Goal: Information Seeking & Learning: Learn about a topic

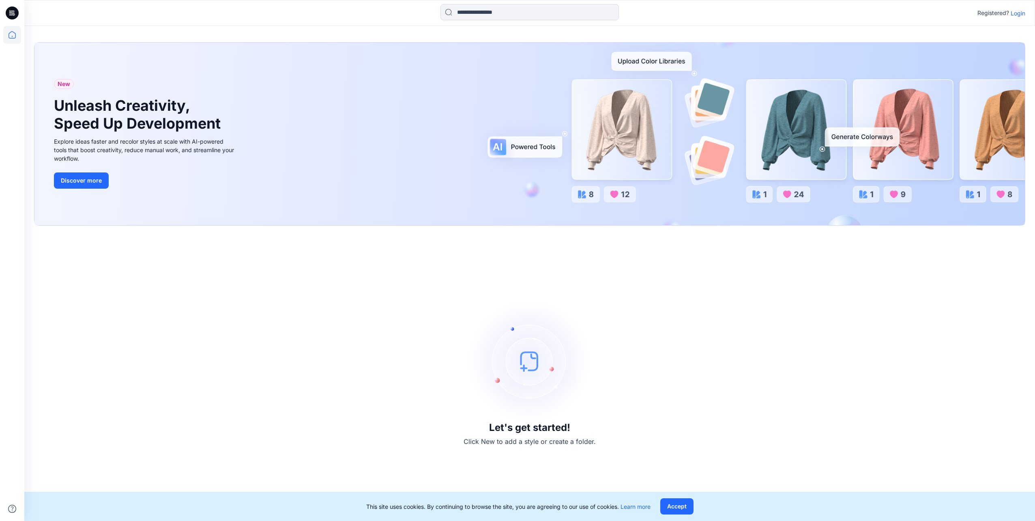
click at [1018, 12] on p "Login" at bounding box center [1017, 13] width 15 height 9
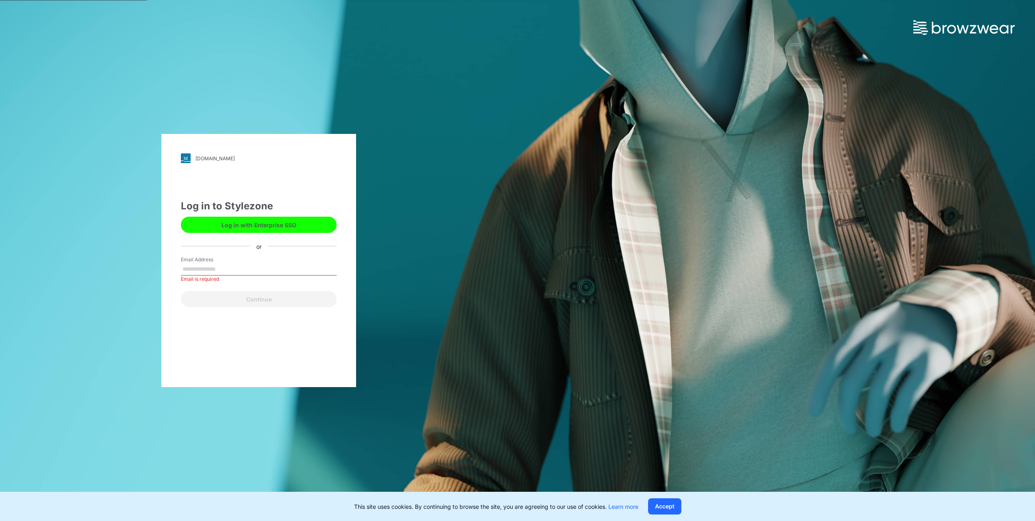
click at [202, 263] on label "Email Address" at bounding box center [209, 259] width 57 height 7
click at [202, 263] on input "Email Address" at bounding box center [259, 269] width 156 height 12
type input "**********"
click at [243, 301] on button "Continue" at bounding box center [259, 299] width 156 height 16
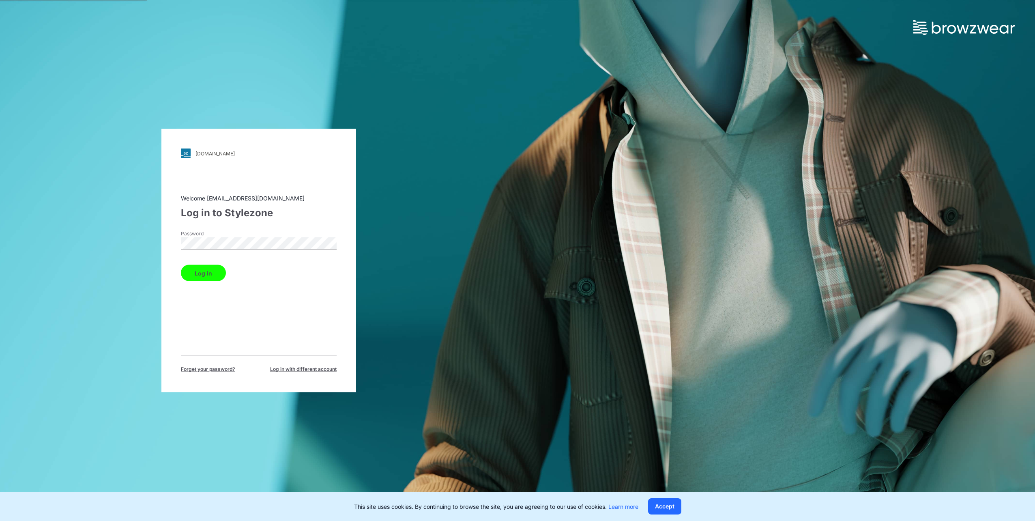
click at [181, 265] on button "Log in" at bounding box center [203, 273] width 45 height 16
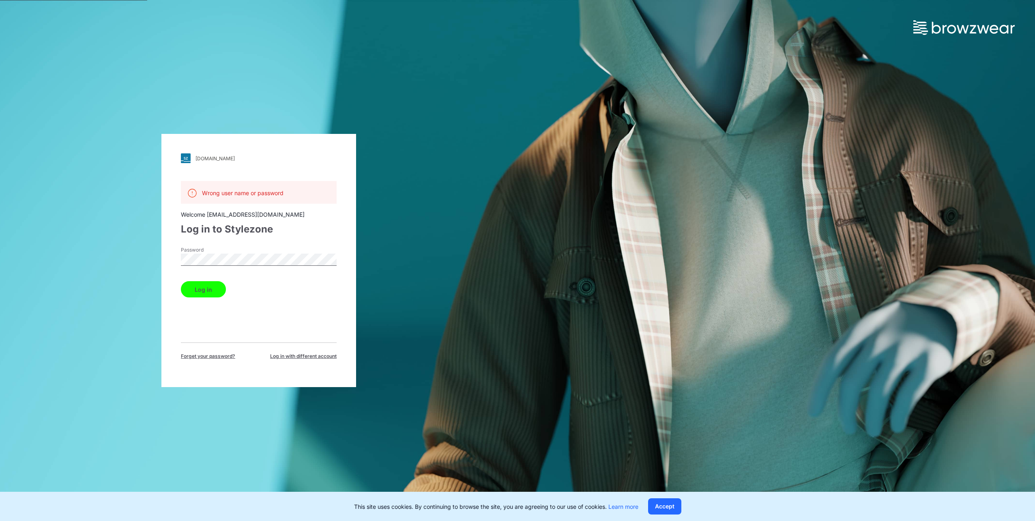
click at [146, 259] on div "fashionpower.stylezone.com Loading... Wrong user name or password Welcome patri…" at bounding box center [258, 260] width 517 height 521
click at [181, 281] on button "Log in" at bounding box center [203, 289] width 45 height 16
click at [234, 313] on div "Wrong user name or password Welcome patriciavannispen@fashionpower.nl Log in to…" at bounding box center [259, 270] width 156 height 179
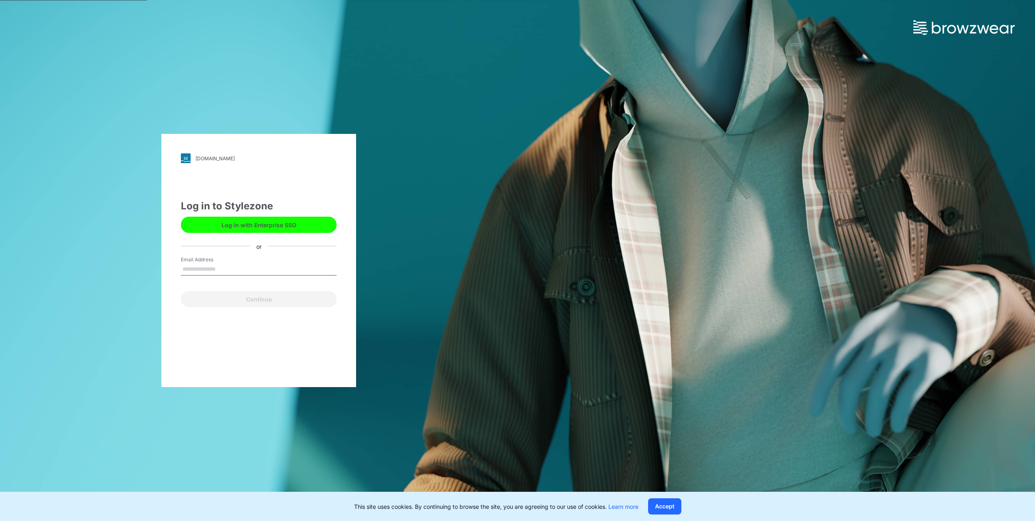
click at [190, 264] on input "Email Address" at bounding box center [259, 269] width 156 height 12
type input "**********"
click at [253, 298] on button "Continue" at bounding box center [259, 299] width 156 height 16
click at [262, 302] on button "Continue" at bounding box center [259, 299] width 156 height 16
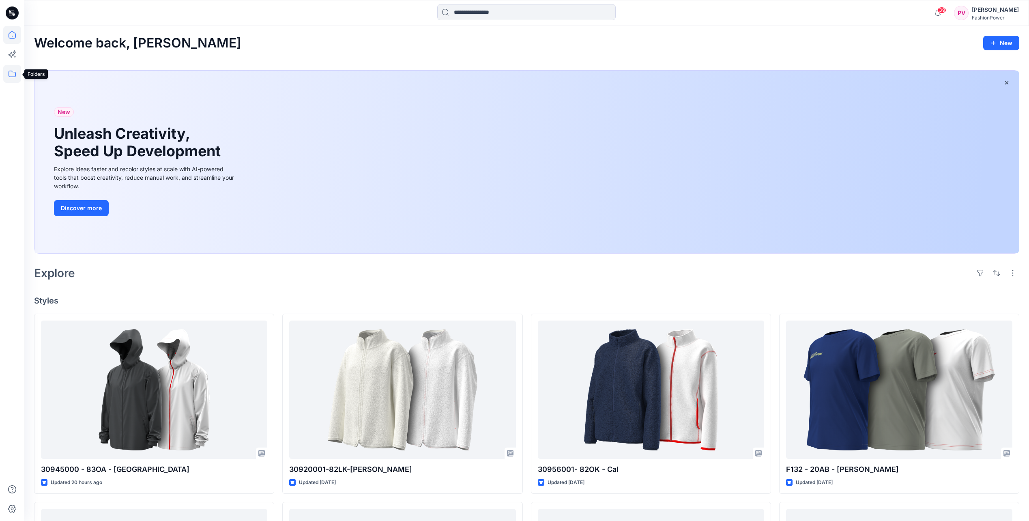
click at [15, 74] on icon at bounding box center [12, 74] width 18 height 18
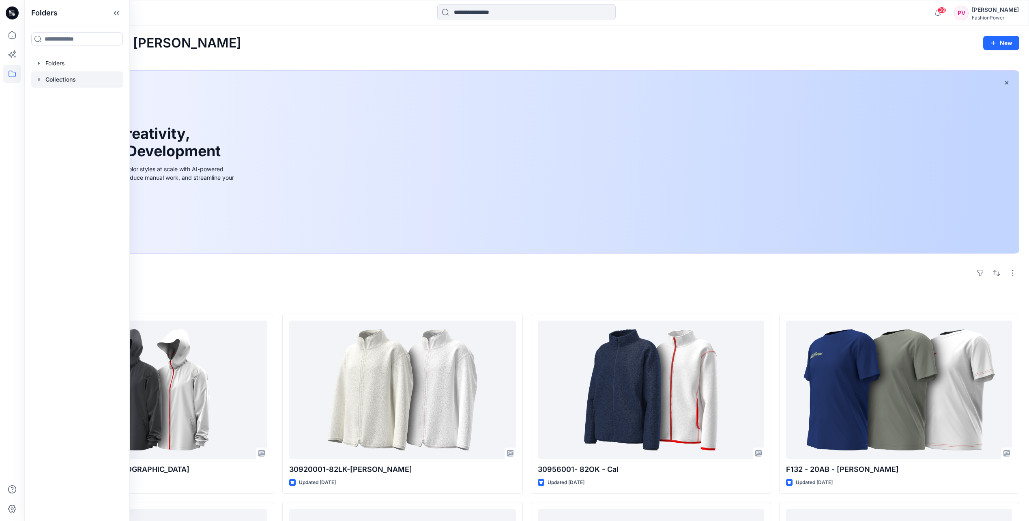
click at [56, 77] on p "Collections" at bounding box center [60, 80] width 30 height 10
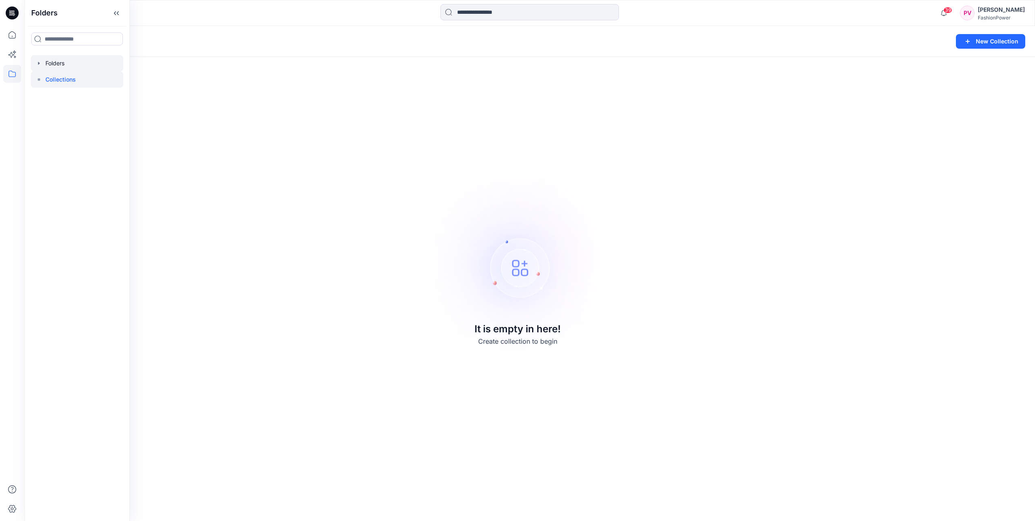
click at [47, 62] on div at bounding box center [77, 63] width 92 height 16
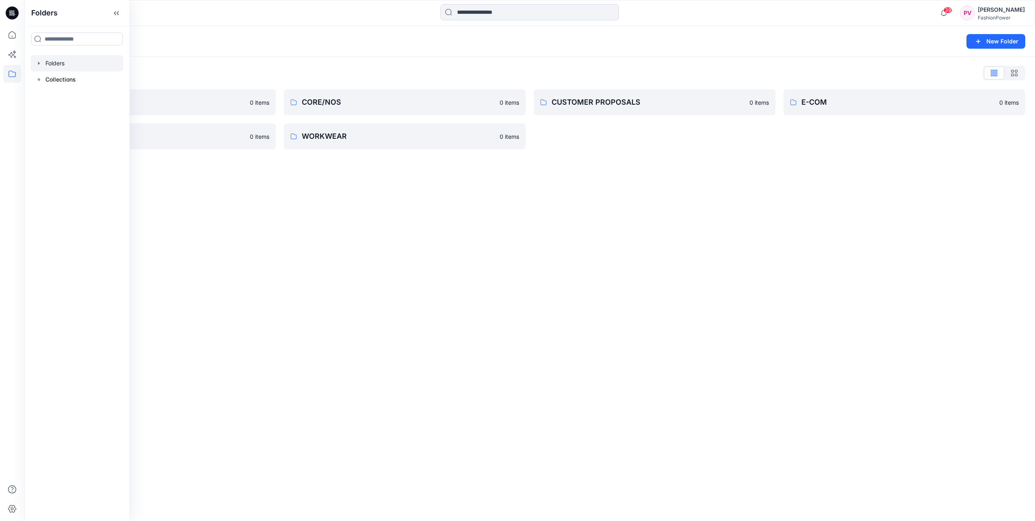
click at [41, 62] on icon "button" at bounding box center [39, 63] width 6 height 6
click at [47, 99] on div at bounding box center [79, 96] width 96 height 16
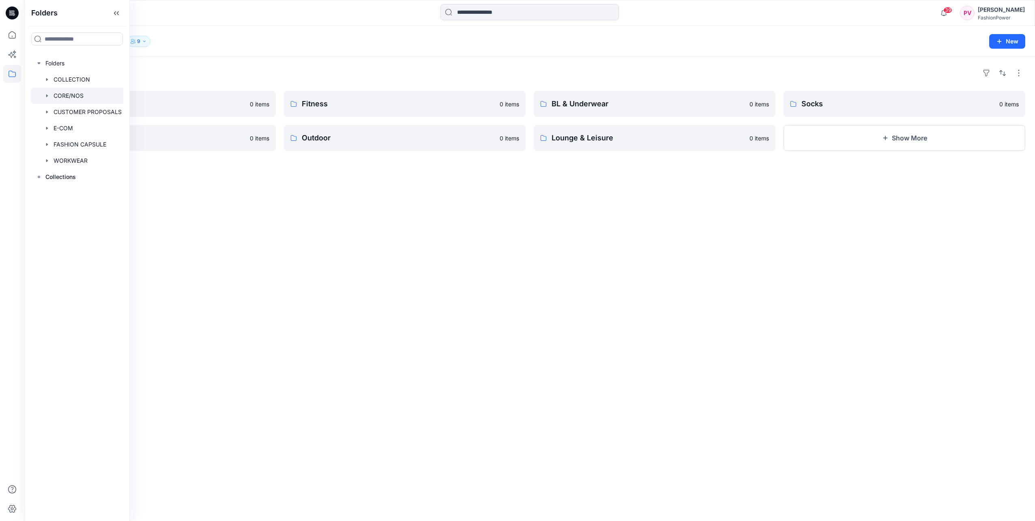
click at [47, 96] on icon "button" at bounding box center [47, 95] width 2 height 3
click at [81, 132] on div at bounding box center [79, 128] width 96 height 16
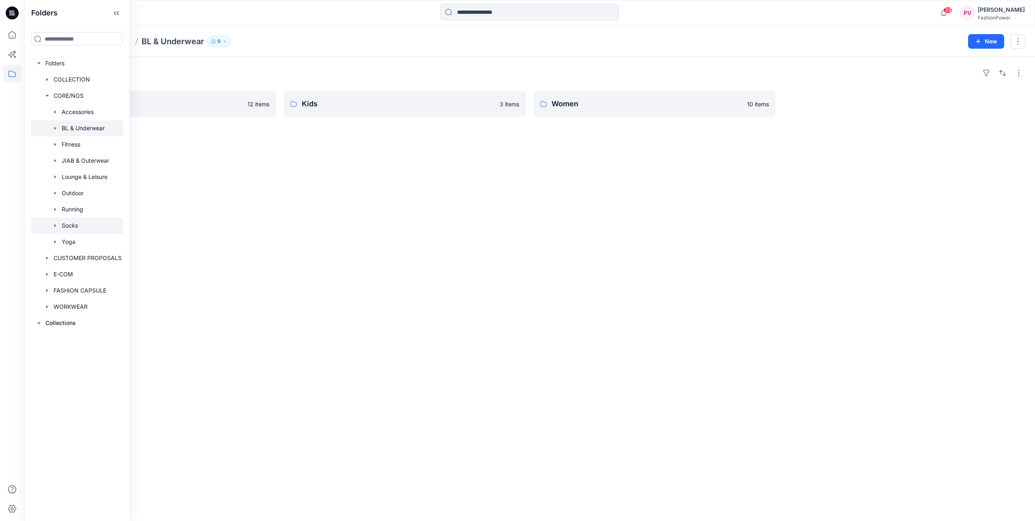
click at [65, 223] on div at bounding box center [79, 225] width 96 height 16
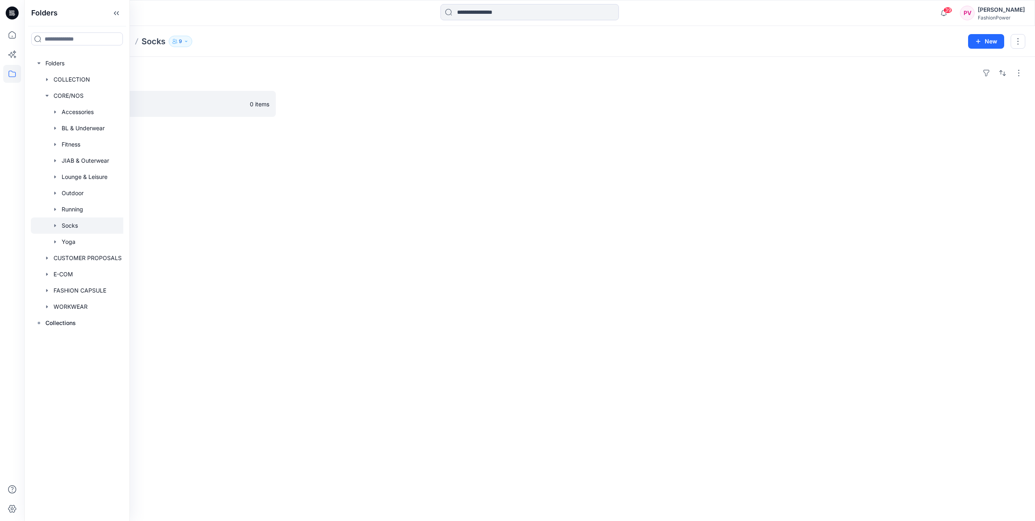
click at [54, 226] on icon "button" at bounding box center [55, 225] width 2 height 3
click at [71, 241] on p "Unisex" at bounding box center [79, 242] width 19 height 10
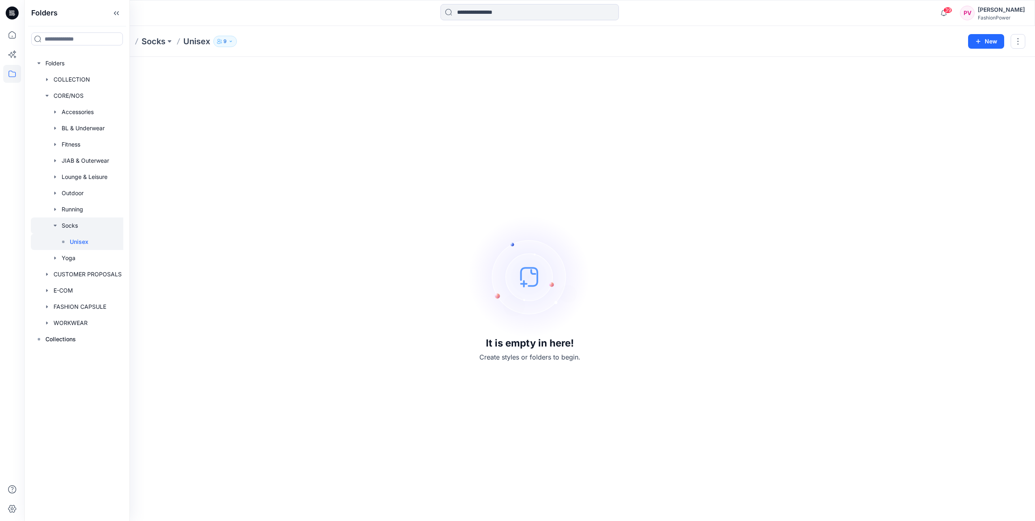
click at [70, 227] on div at bounding box center [79, 225] width 96 height 16
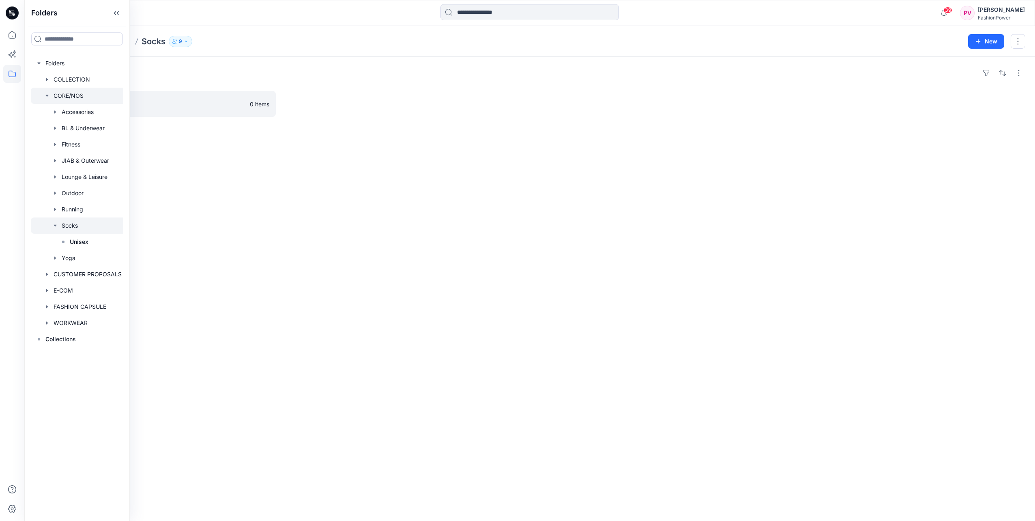
click at [49, 92] on div at bounding box center [79, 96] width 96 height 16
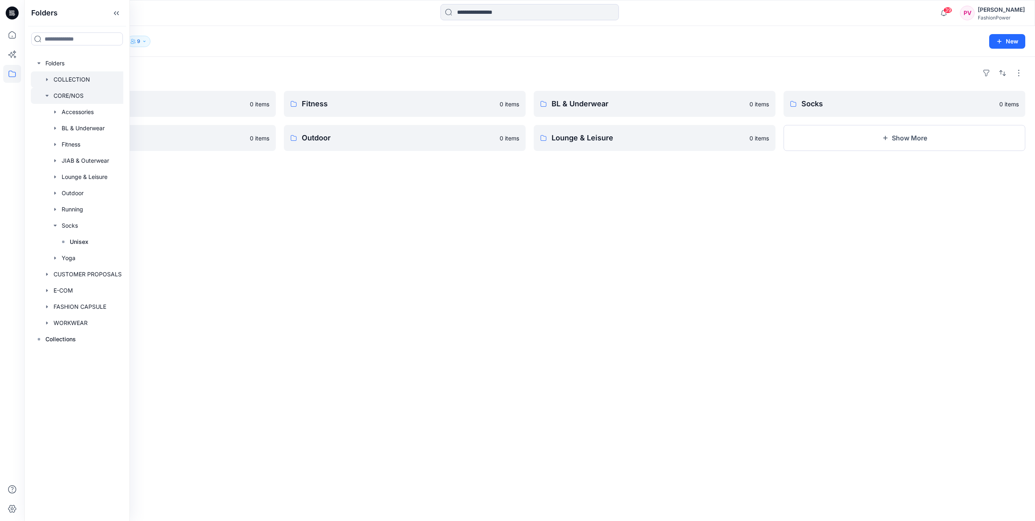
click at [45, 84] on div at bounding box center [79, 79] width 96 height 16
click at [45, 78] on icon "button" at bounding box center [47, 79] width 6 height 6
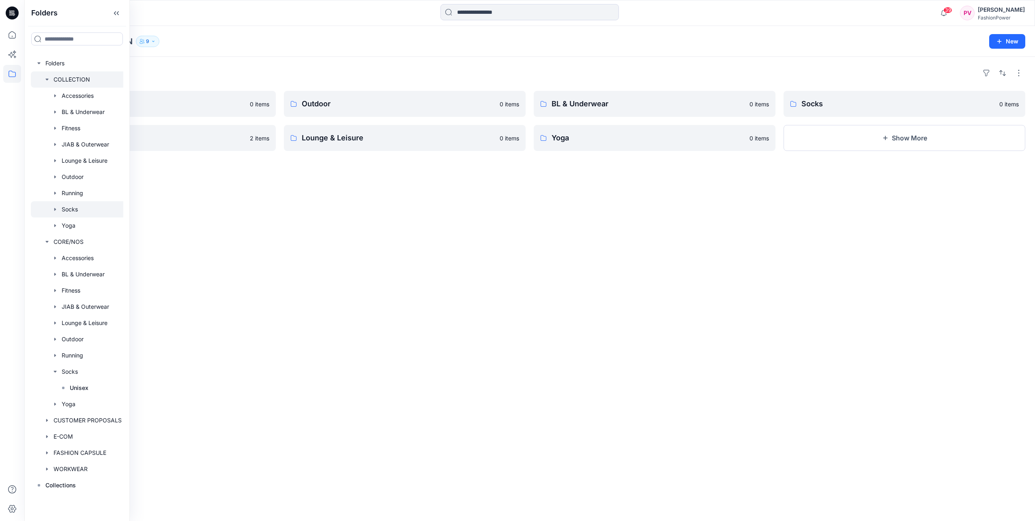
click at [66, 209] on div at bounding box center [79, 209] width 96 height 16
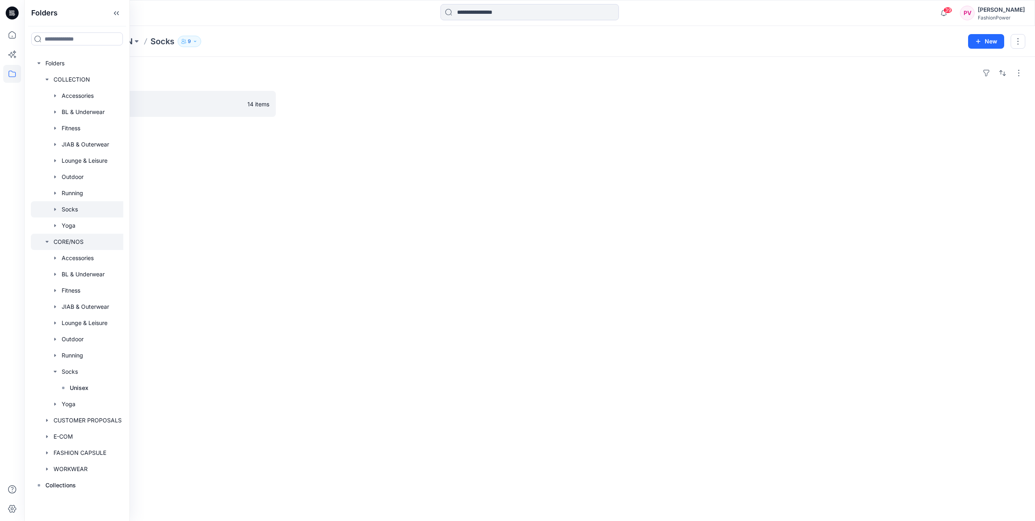
click at [49, 242] on icon "button" at bounding box center [47, 241] width 6 height 6
click at [198, 142] on div "Folders Unisex 14 items" at bounding box center [529, 289] width 1010 height 464
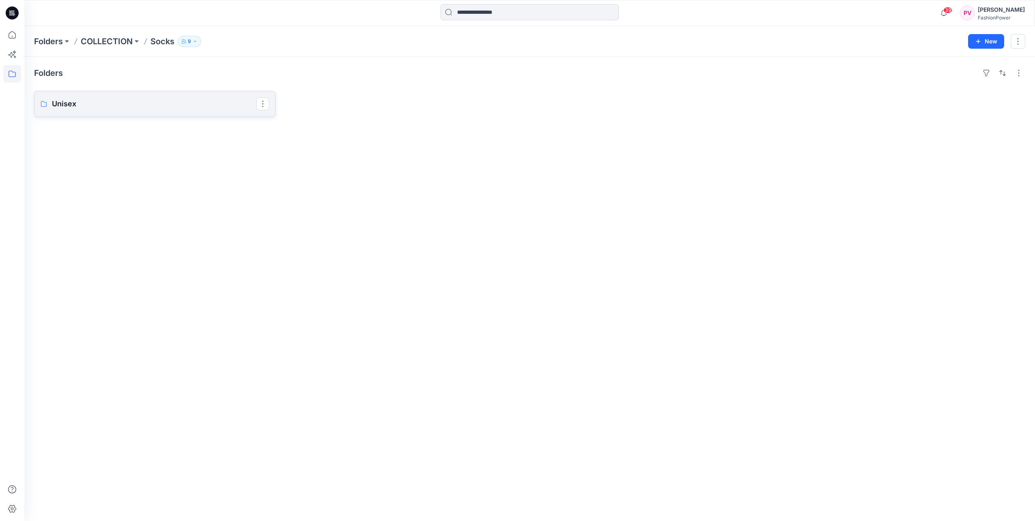
click at [70, 105] on p "Unisex" at bounding box center [154, 103] width 204 height 11
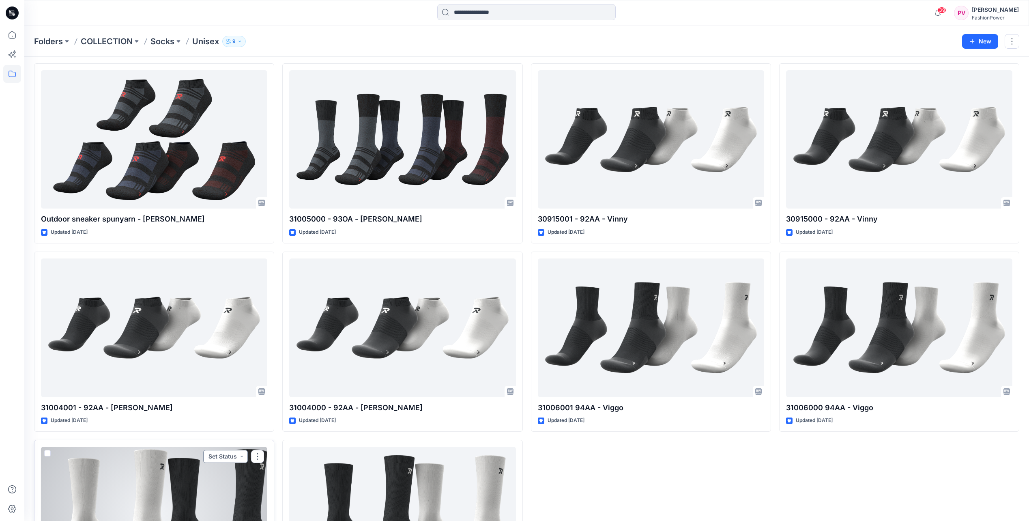
scroll to position [203, 0]
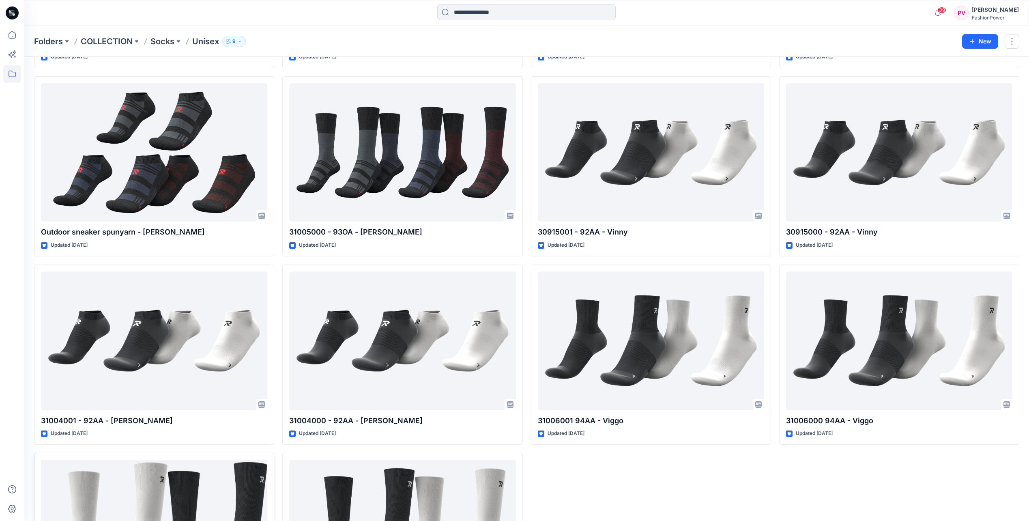
click at [899, 476] on div "31008001 - 92AA - [PERSON_NAME] Updated [DATE] 30915000 - 92AA - Vinny Updated …" at bounding box center [899, 260] width 240 height 744
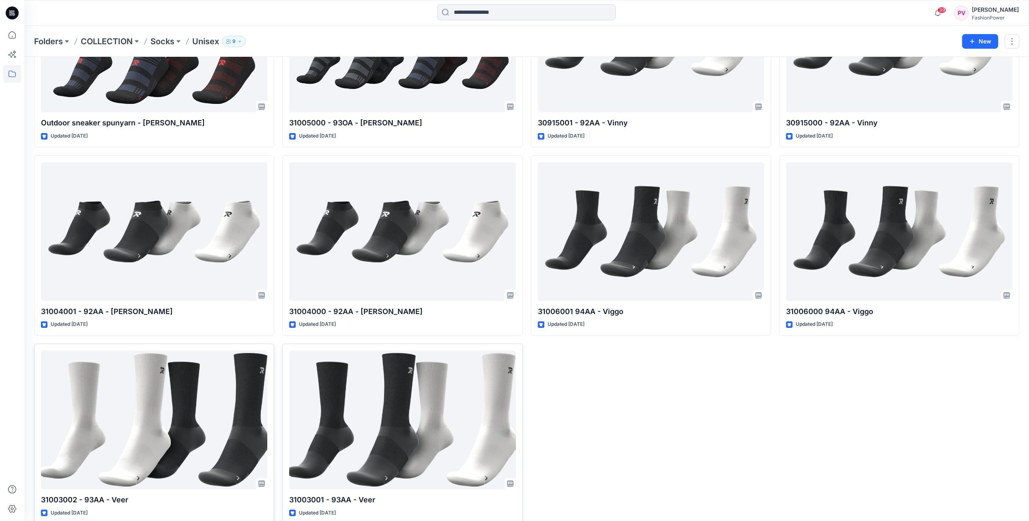
scroll to position [324, 0]
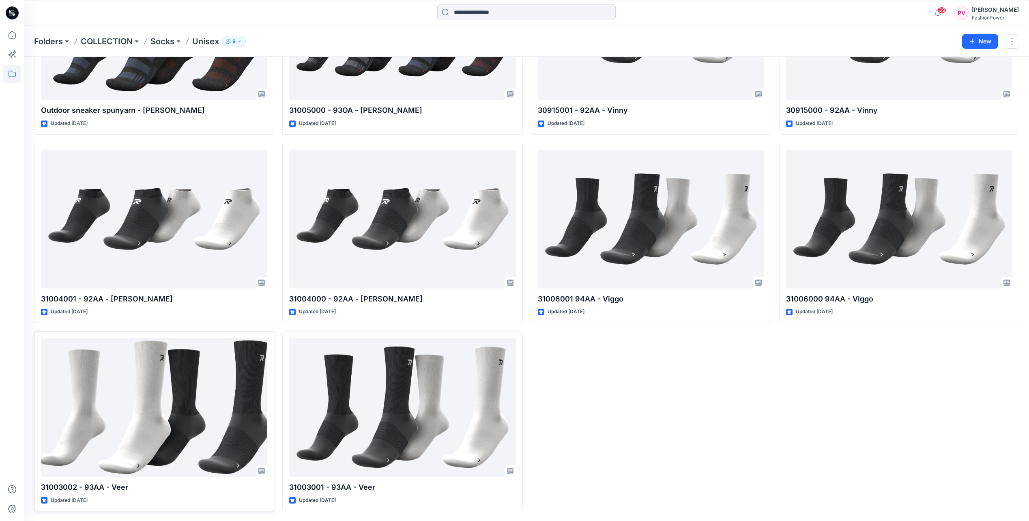
click at [901, 416] on div "31008001 - 92AA - [PERSON_NAME] Updated [DATE] 30915000 - 92AA - Vinny Updated …" at bounding box center [899, 138] width 240 height 744
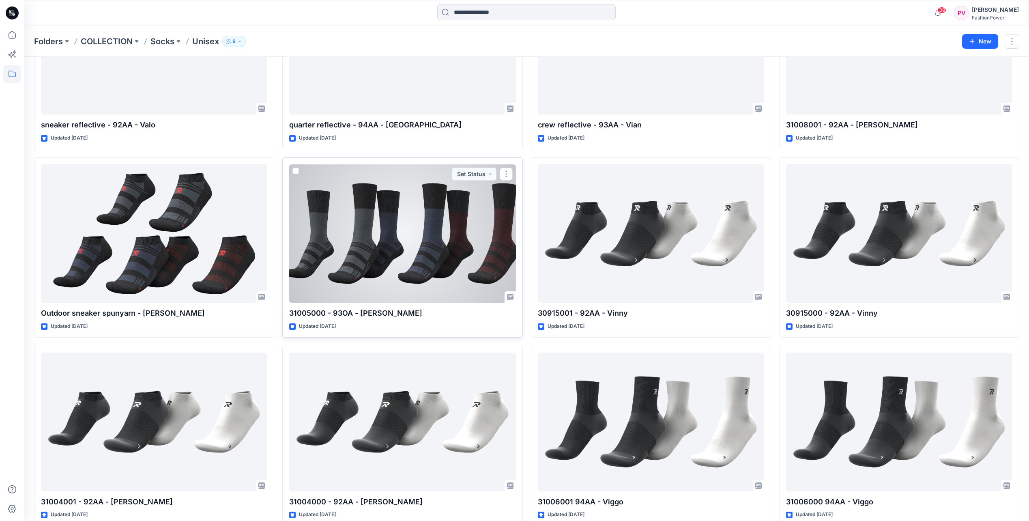
scroll to position [0, 0]
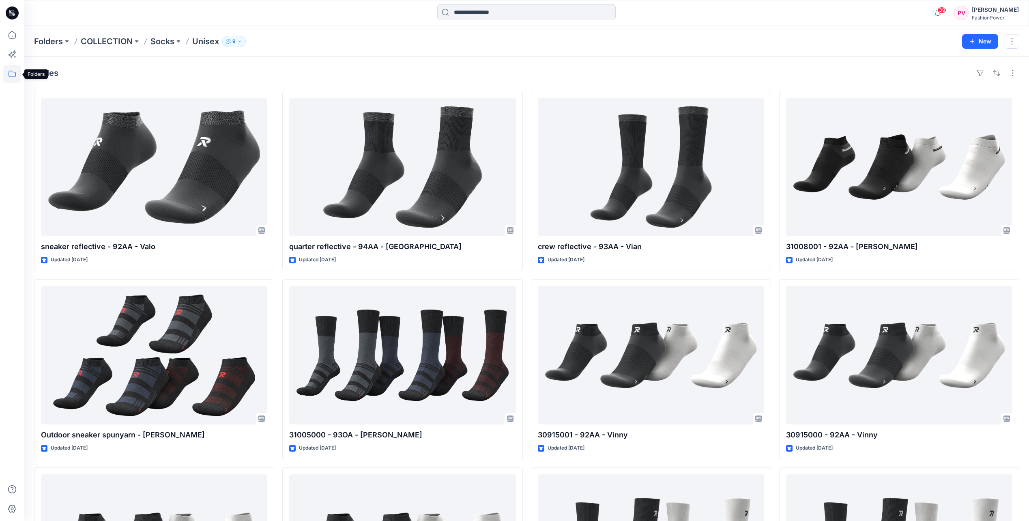
click at [11, 73] on icon at bounding box center [12, 74] width 18 height 18
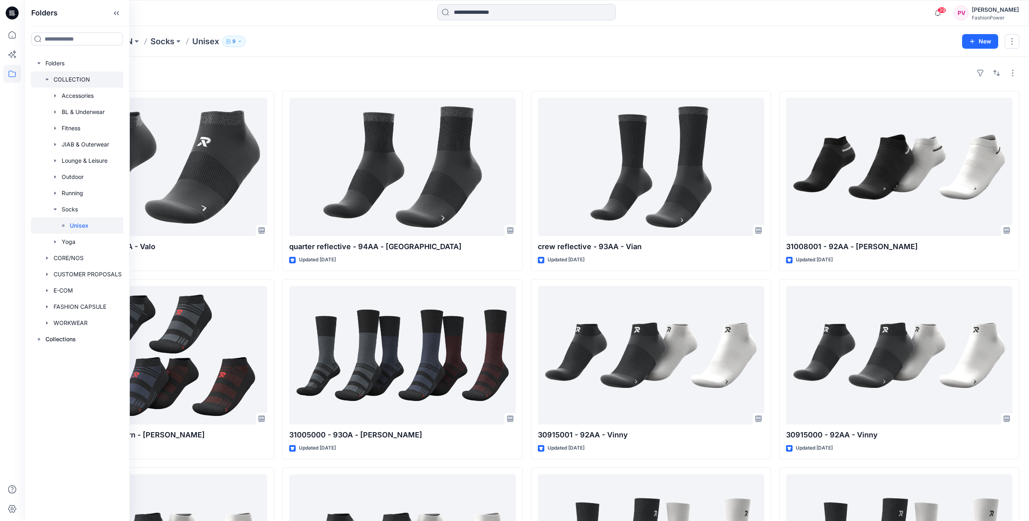
click at [44, 77] on icon "button" at bounding box center [47, 79] width 6 height 6
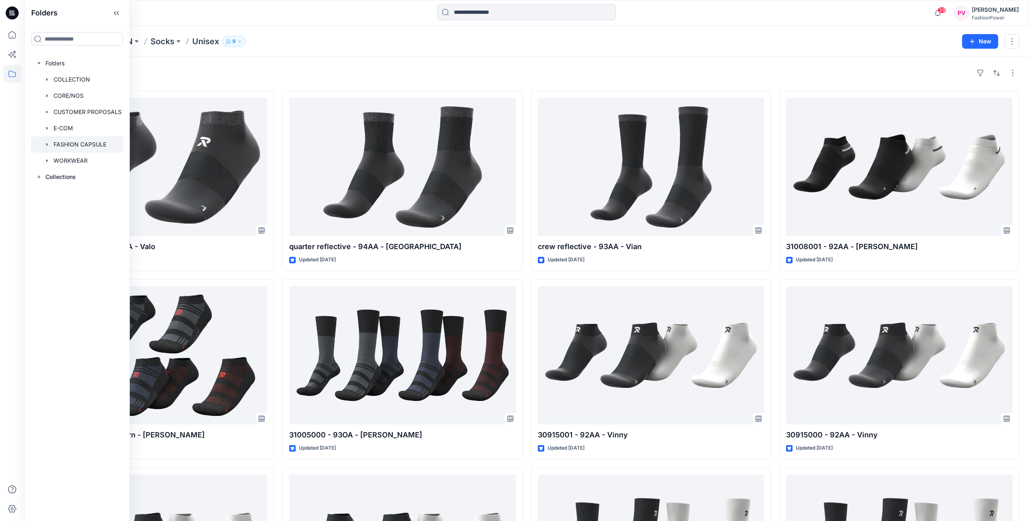
click at [49, 144] on icon "button" at bounding box center [47, 144] width 6 height 6
click at [47, 144] on icon "button" at bounding box center [46, 145] width 3 height 2
click at [47, 130] on icon "button" at bounding box center [47, 128] width 6 height 6
click at [47, 114] on icon "button" at bounding box center [47, 112] width 6 height 6
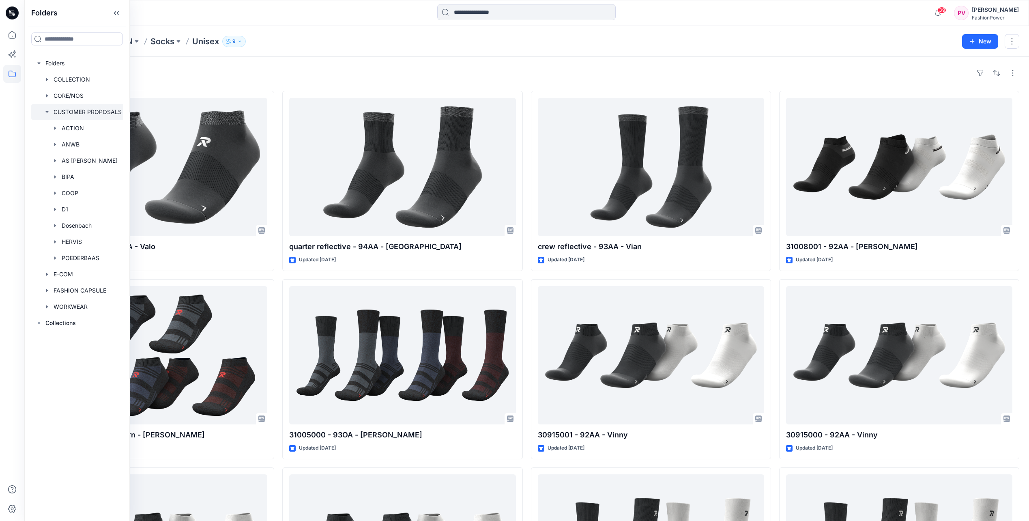
click at [47, 114] on icon "button" at bounding box center [47, 112] width 6 height 6
click at [46, 160] on icon "button" at bounding box center [47, 160] width 2 height 3
click at [46, 160] on icon "button" at bounding box center [46, 161] width 3 height 2
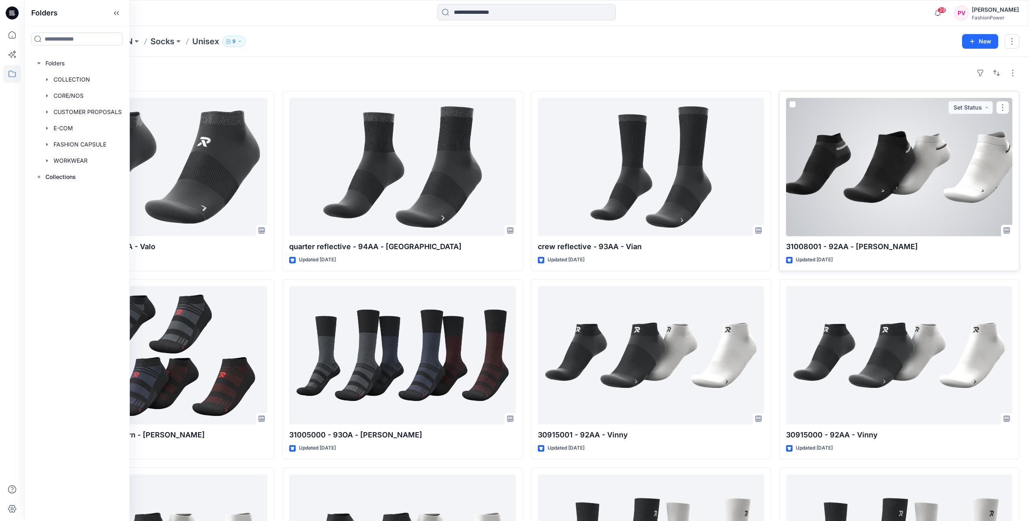
click at [935, 209] on div at bounding box center [899, 167] width 226 height 138
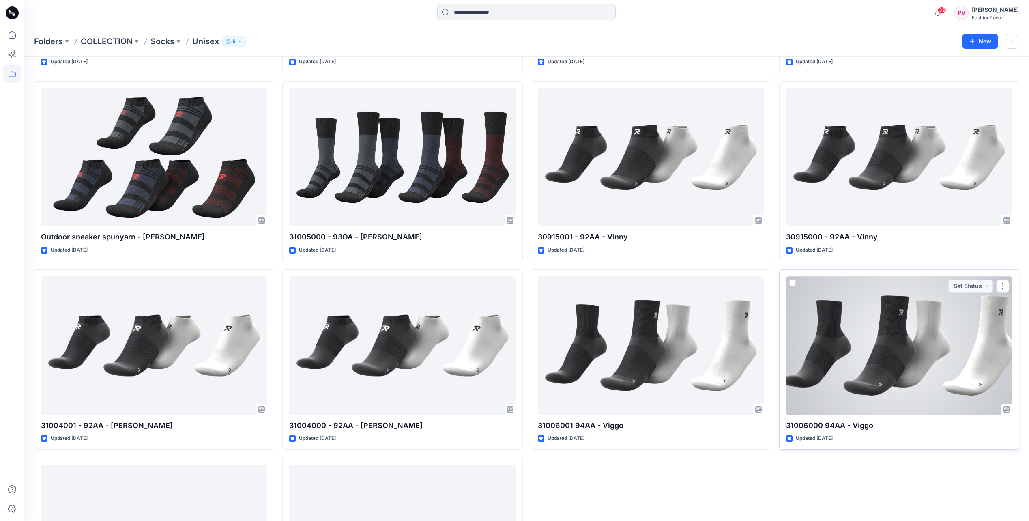
scroll to position [203, 0]
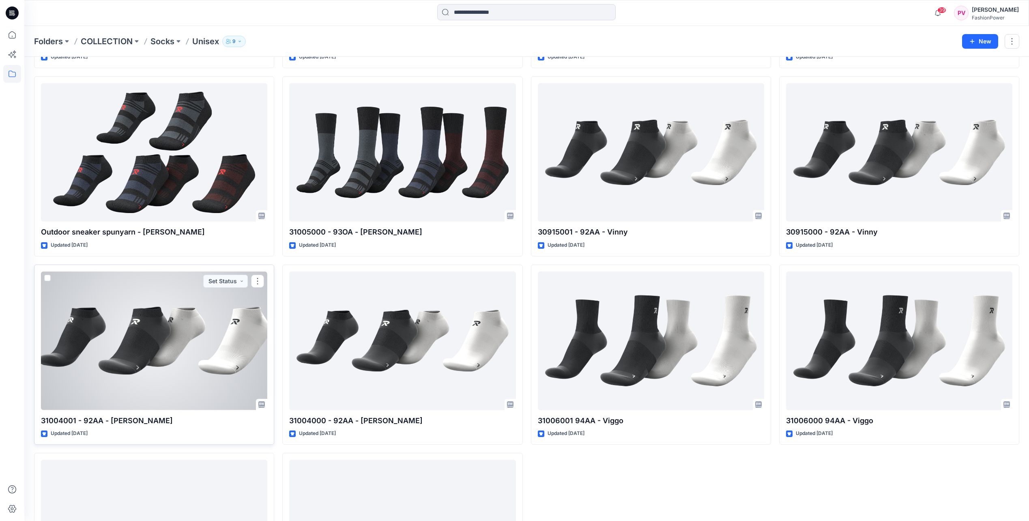
click at [200, 381] on div at bounding box center [154, 340] width 226 height 138
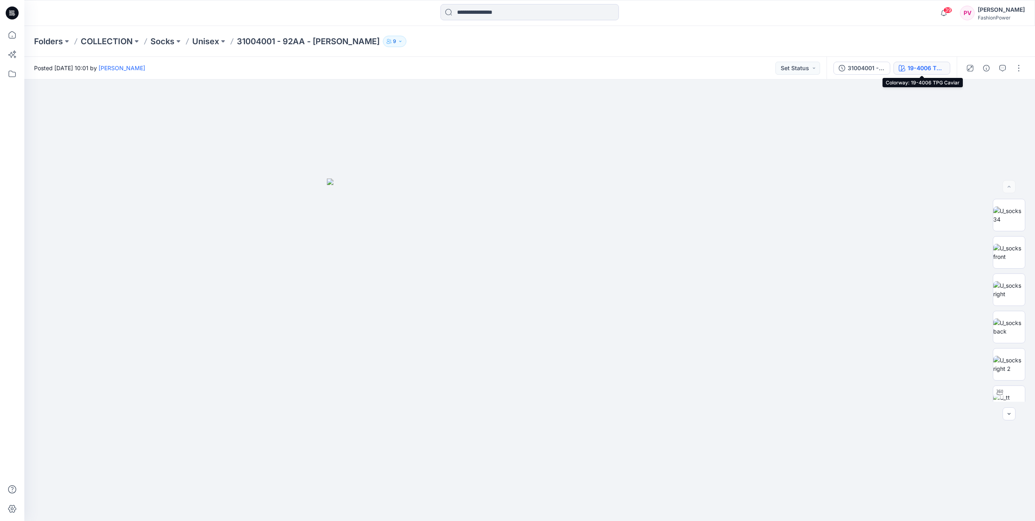
click at [930, 68] on div "19-4006 TPG Caviar" at bounding box center [925, 68] width 37 height 9
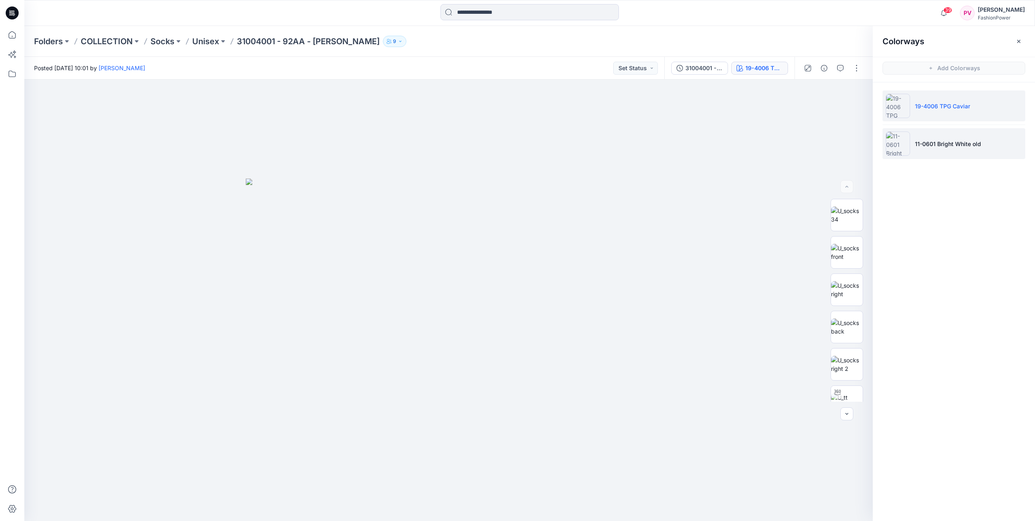
click at [935, 151] on li "11-0601 Bright White old" at bounding box center [953, 143] width 143 height 31
drag, startPoint x: 836, startPoint y: 217, endPoint x: 834, endPoint y: 233, distance: 16.1
click at [836, 217] on img at bounding box center [847, 211] width 32 height 17
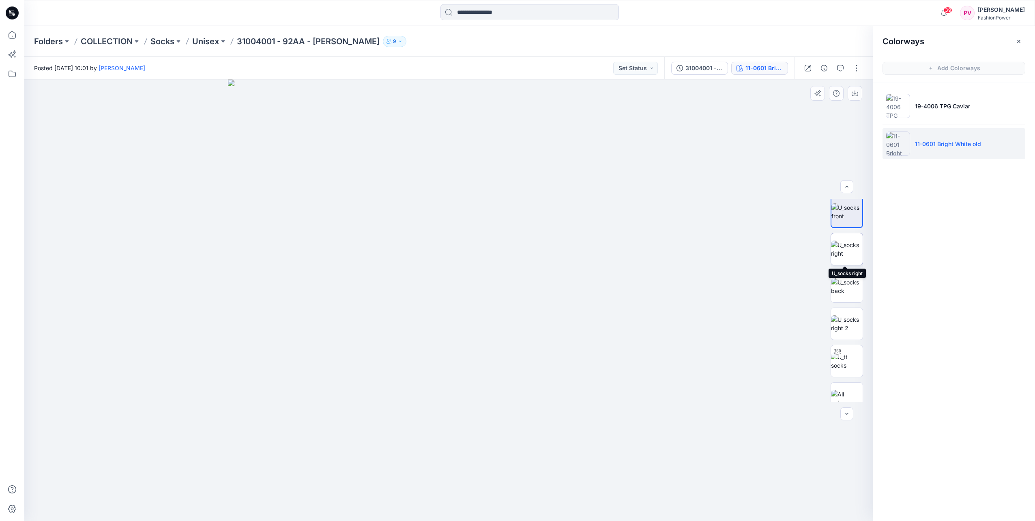
click at [843, 251] on img at bounding box center [847, 248] width 32 height 17
click at [844, 285] on img at bounding box center [847, 286] width 32 height 17
click at [849, 330] on img at bounding box center [847, 323] width 32 height 17
click at [846, 367] on img at bounding box center [847, 360] width 32 height 17
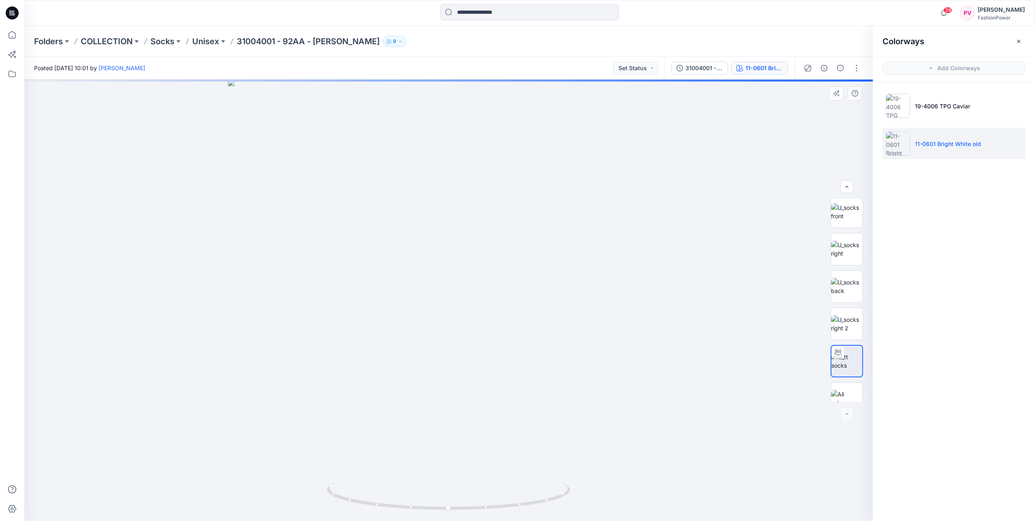
scroll to position [54, 0]
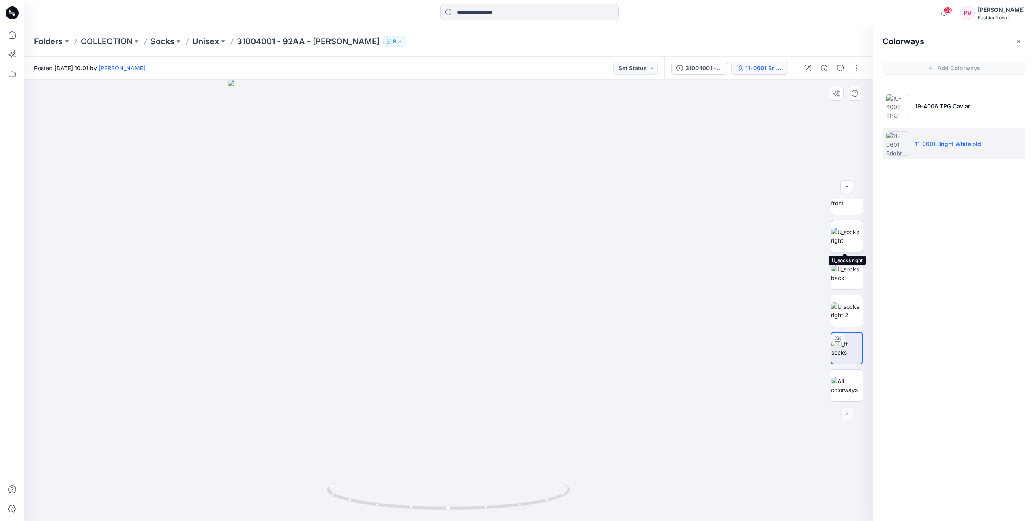
click at [844, 234] on img at bounding box center [847, 235] width 32 height 17
click at [832, 223] on img at bounding box center [847, 214] width 32 height 17
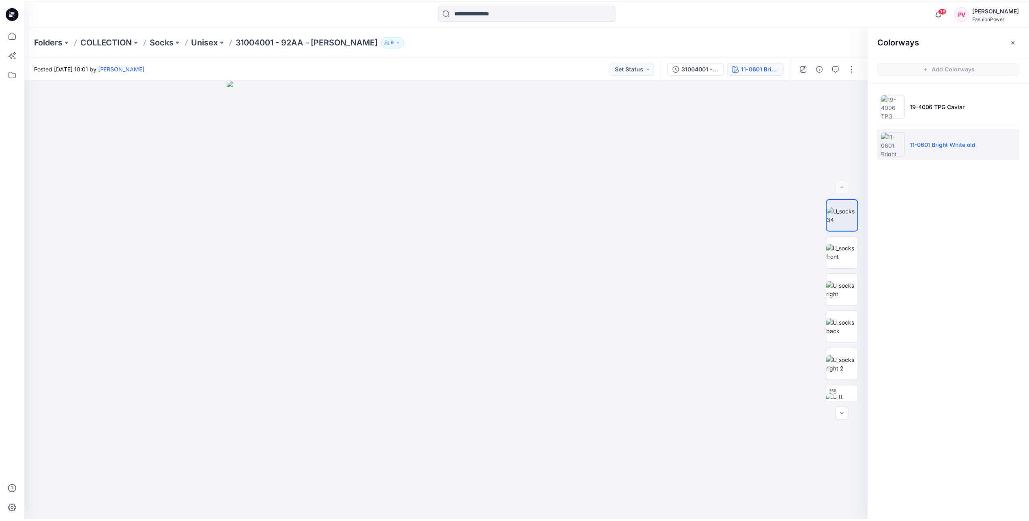
scroll to position [203, 0]
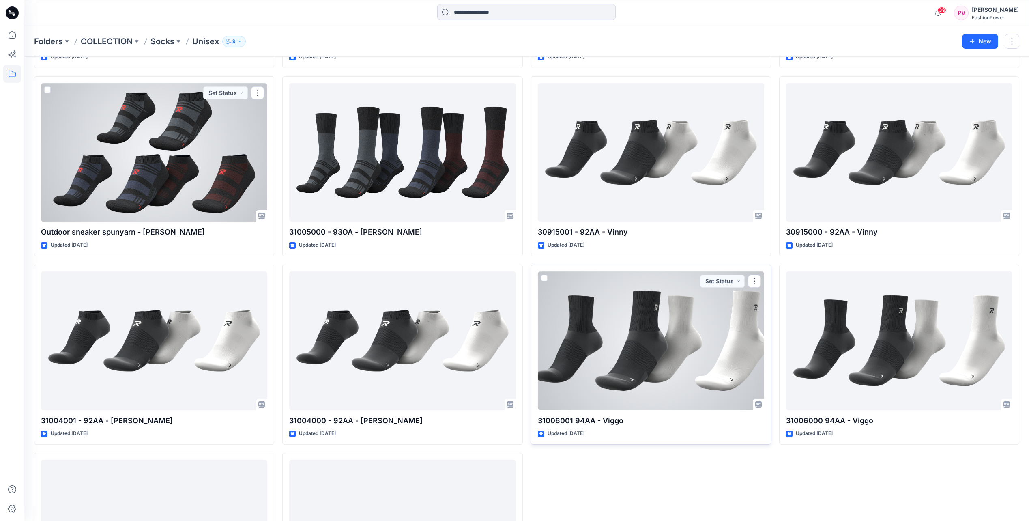
click at [708, 389] on div at bounding box center [651, 340] width 226 height 138
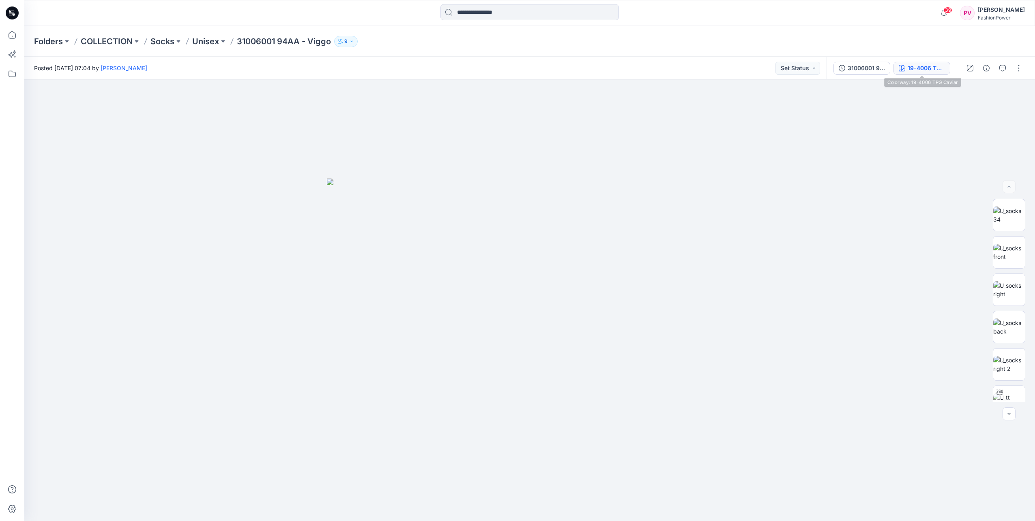
click at [919, 73] on button "19-4006 TPG Caviar" at bounding box center [921, 68] width 57 height 13
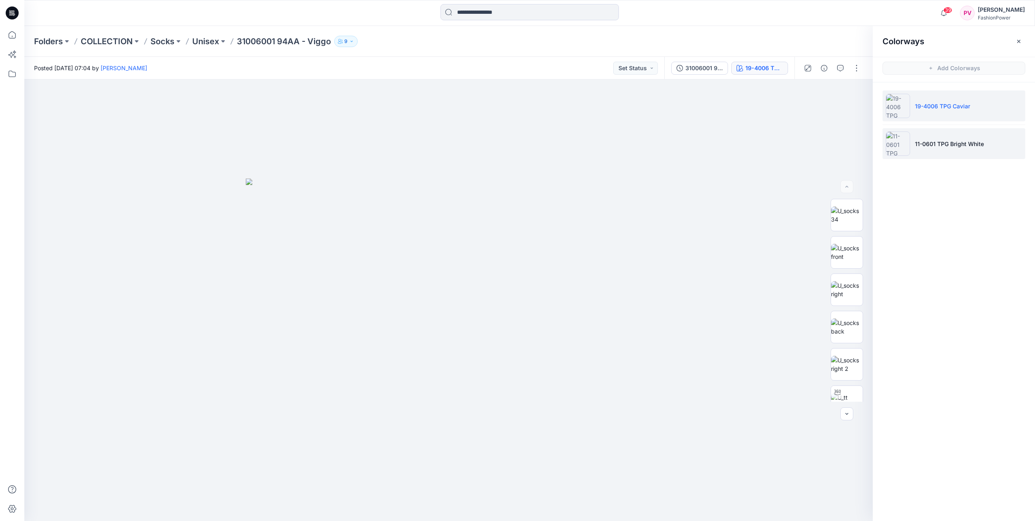
click at [924, 139] on li "11-0601 TPG Bright White" at bounding box center [953, 143] width 143 height 31
click at [838, 253] on img at bounding box center [847, 252] width 32 height 17
click at [849, 292] on img at bounding box center [847, 289] width 32 height 17
click at [844, 330] on img at bounding box center [847, 326] width 32 height 17
click at [843, 220] on img at bounding box center [847, 214] width 32 height 17
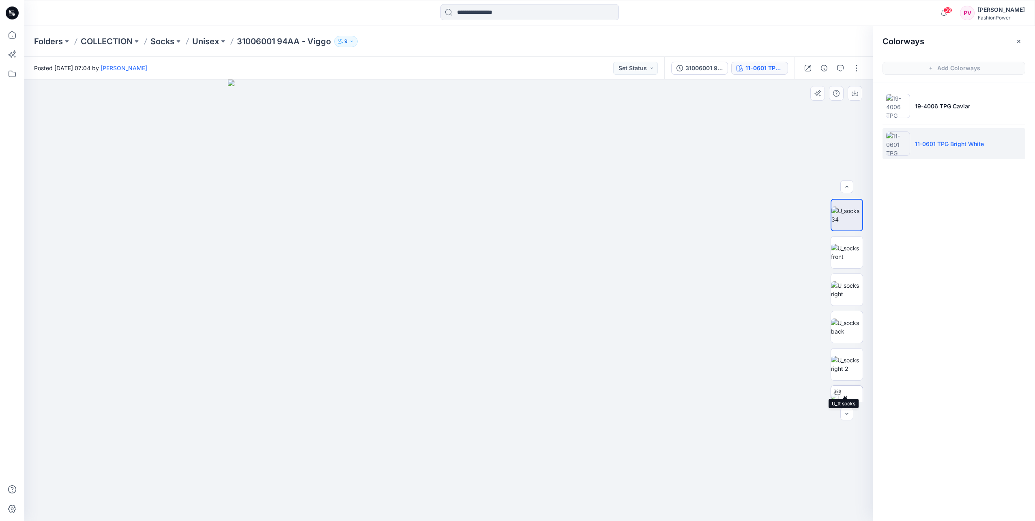
scroll to position [54, 0]
click at [843, 350] on img at bounding box center [847, 347] width 32 height 17
drag, startPoint x: 535, startPoint y: 392, endPoint x: 505, endPoint y: 373, distance: 35.5
click at [520, 371] on div at bounding box center [448, 299] width 848 height 441
drag, startPoint x: 480, startPoint y: 387, endPoint x: 504, endPoint y: 377, distance: 26.2
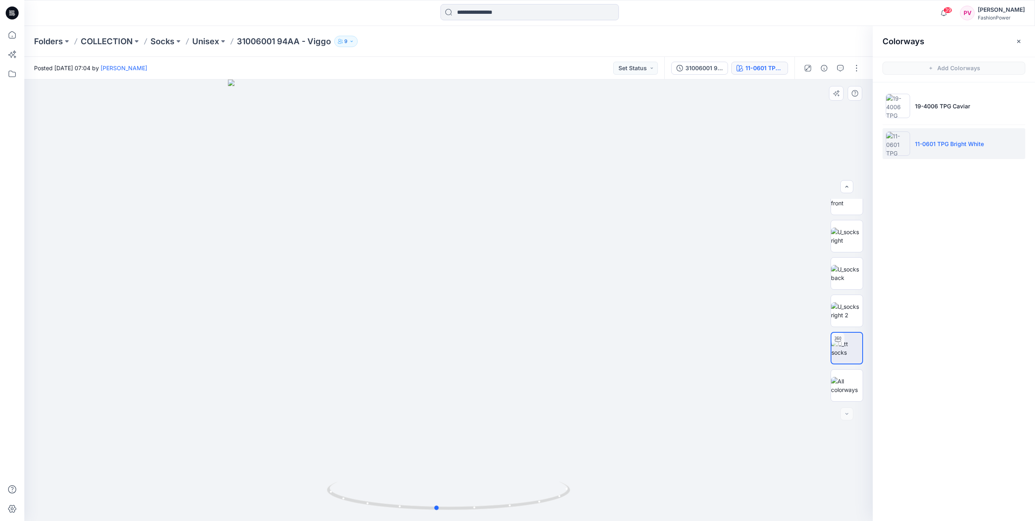
click at [504, 377] on div at bounding box center [448, 299] width 848 height 441
drag, startPoint x: 502, startPoint y: 380, endPoint x: 527, endPoint y: 380, distance: 26.0
click at [527, 380] on div at bounding box center [448, 299] width 848 height 441
drag, startPoint x: 488, startPoint y: 394, endPoint x: 527, endPoint y: 395, distance: 39.3
click at [527, 395] on div at bounding box center [448, 299] width 848 height 441
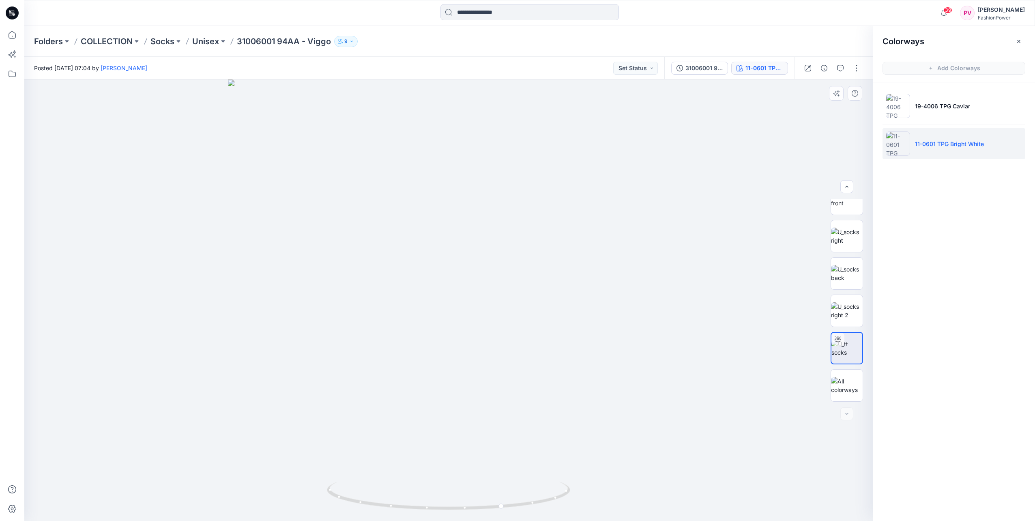
click at [509, 398] on div at bounding box center [448, 299] width 848 height 441
click at [492, 401] on div at bounding box center [448, 299] width 848 height 441
drag, startPoint x: 440, startPoint y: 401, endPoint x: 474, endPoint y: 402, distance: 34.9
click at [476, 402] on div at bounding box center [448, 299] width 848 height 441
click at [480, 403] on div at bounding box center [448, 299] width 848 height 441
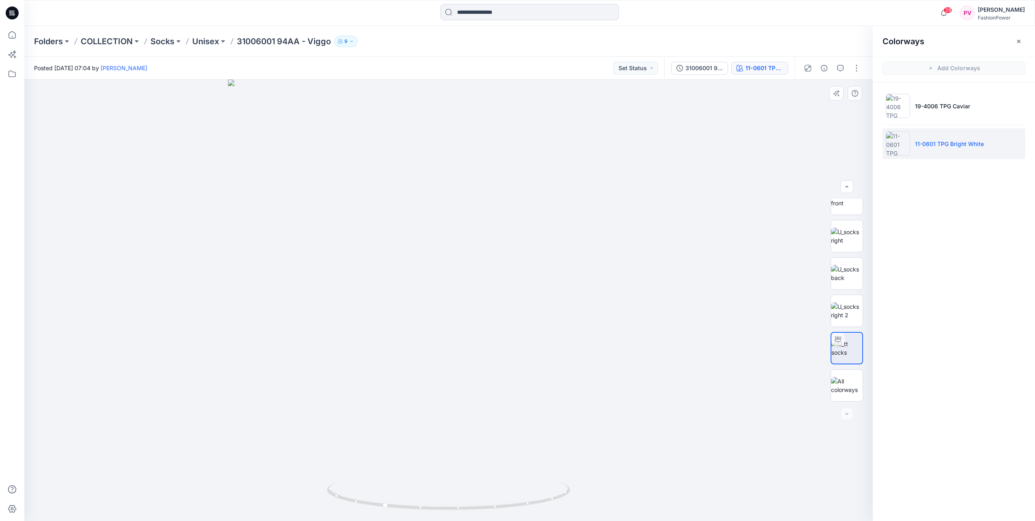
drag, startPoint x: 455, startPoint y: 404, endPoint x: 493, endPoint y: 403, distance: 38.1
click at [496, 404] on div at bounding box center [448, 299] width 848 height 441
click at [506, 399] on div at bounding box center [448, 299] width 848 height 441
drag, startPoint x: 481, startPoint y: 399, endPoint x: 500, endPoint y: 398, distance: 18.7
click at [500, 398] on div at bounding box center [448, 299] width 848 height 441
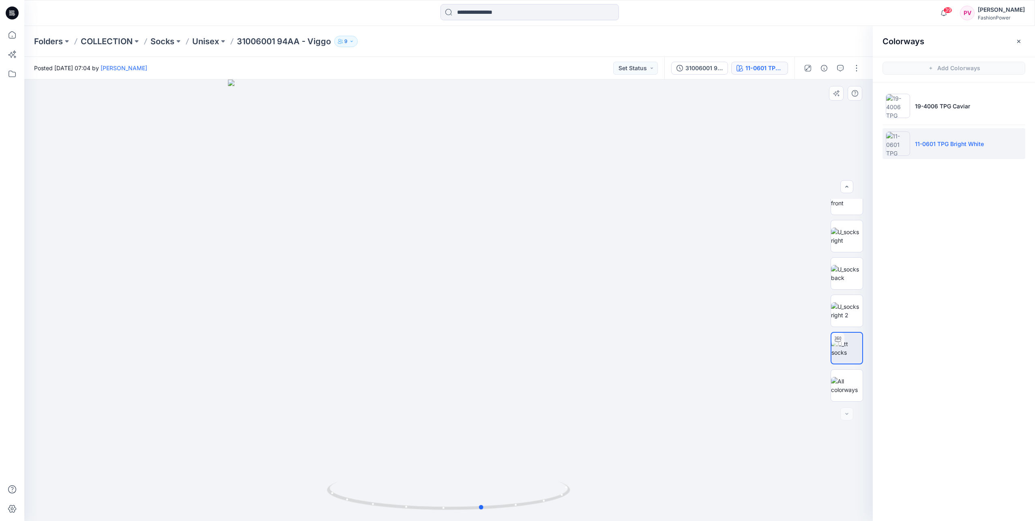
drag, startPoint x: 488, startPoint y: 401, endPoint x: 513, endPoint y: 401, distance: 25.5
click at [513, 401] on div at bounding box center [448, 299] width 848 height 441
drag, startPoint x: 490, startPoint y: 402, endPoint x: 516, endPoint y: 402, distance: 25.5
click at [516, 402] on div at bounding box center [448, 299] width 848 height 441
drag, startPoint x: 497, startPoint y: 405, endPoint x: 524, endPoint y: 405, distance: 26.8
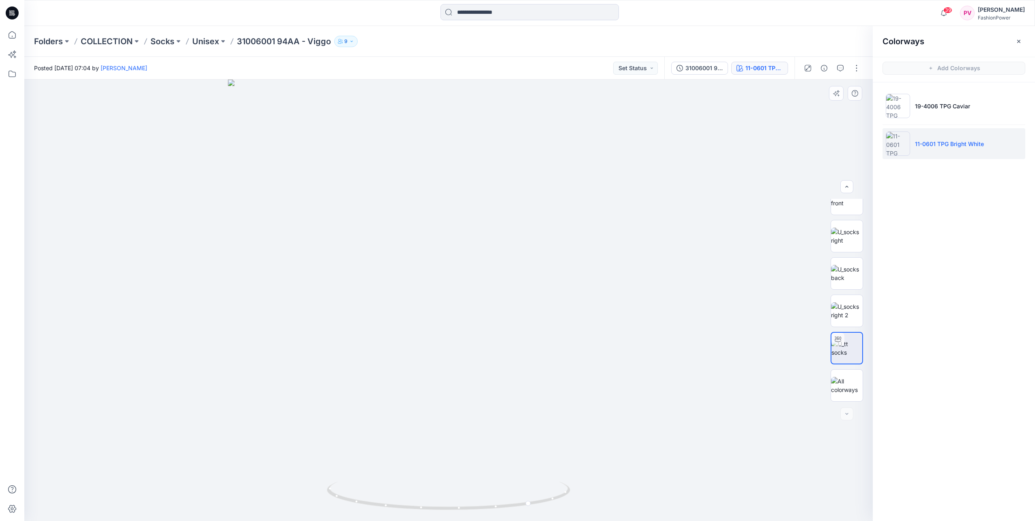
click at [524, 405] on div at bounding box center [448, 299] width 848 height 441
drag, startPoint x: 513, startPoint y: 405, endPoint x: 501, endPoint y: 405, distance: 12.6
click at [533, 405] on div at bounding box center [448, 299] width 848 height 441
